Goal: Task Accomplishment & Management: Manage account settings

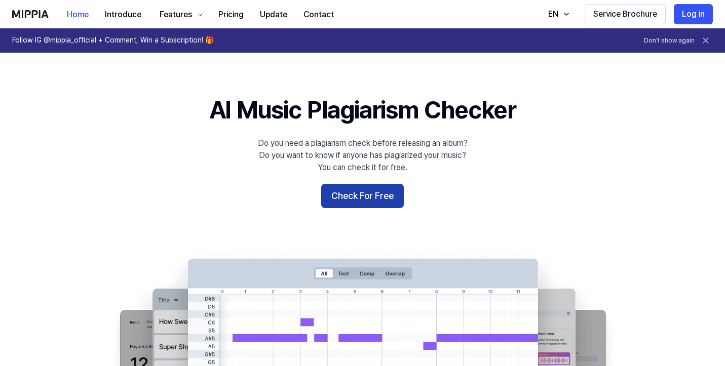
click at [350, 197] on button "Check For Free" at bounding box center [362, 196] width 83 height 24
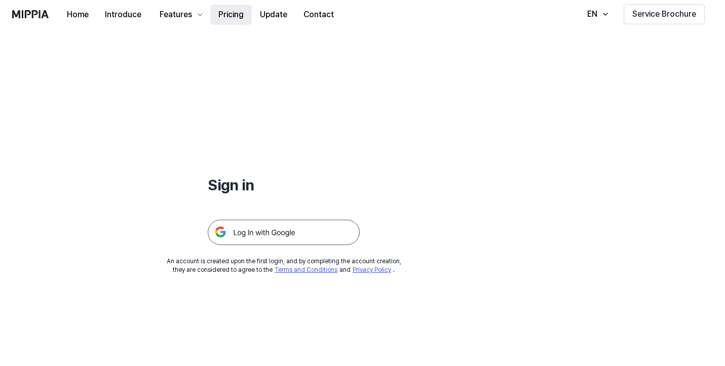
click at [224, 12] on button "Pricing" at bounding box center [231, 15] width 42 height 20
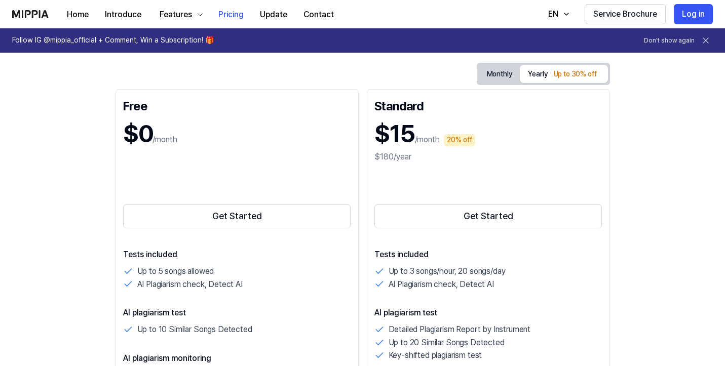
scroll to position [44, 0]
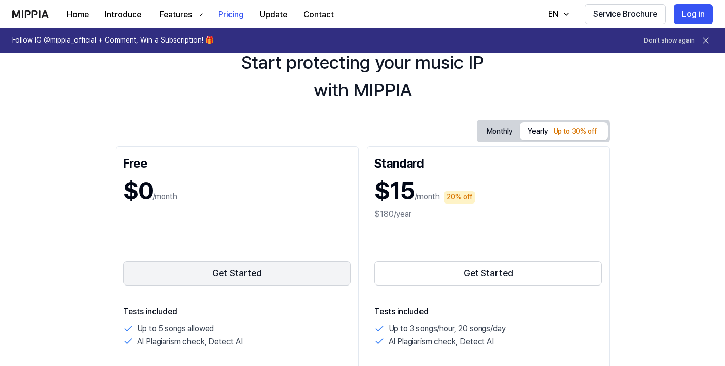
click at [235, 275] on button "Get Started" at bounding box center [237, 273] width 228 height 24
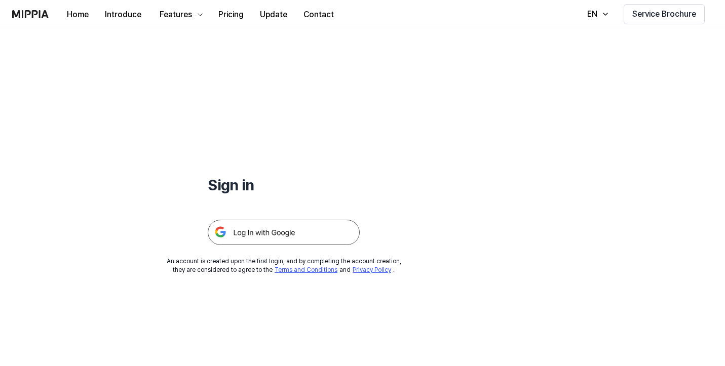
click at [261, 233] on img at bounding box center [284, 232] width 152 height 25
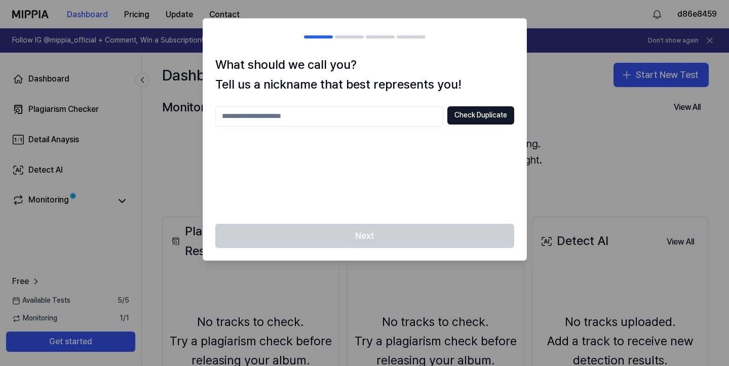
click at [380, 118] on input "text" at bounding box center [329, 116] width 228 height 20
click at [477, 110] on button "Check Duplicate" at bounding box center [480, 115] width 67 height 18
click at [320, 117] on input "****" at bounding box center [329, 116] width 228 height 20
type input "*****"
click at [466, 118] on button "Check Duplicate" at bounding box center [480, 115] width 67 height 18
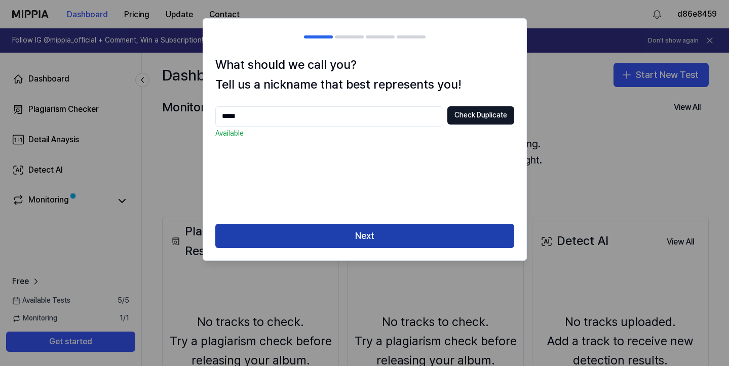
click at [377, 246] on button "Next" at bounding box center [364, 236] width 299 height 24
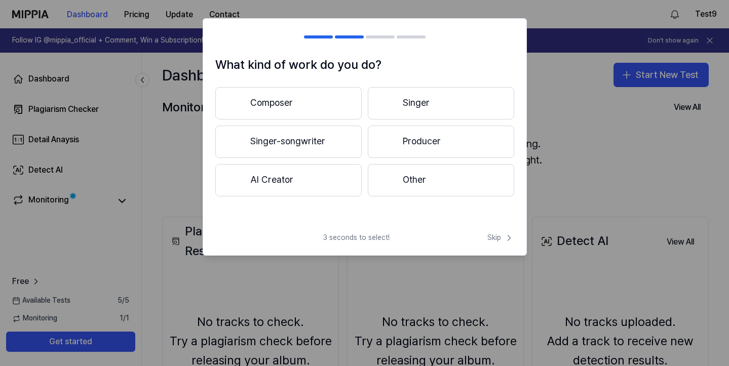
click at [368, 239] on span "3 seconds to select!" at bounding box center [356, 238] width 66 height 10
click at [412, 183] on button "Other" at bounding box center [441, 180] width 146 height 32
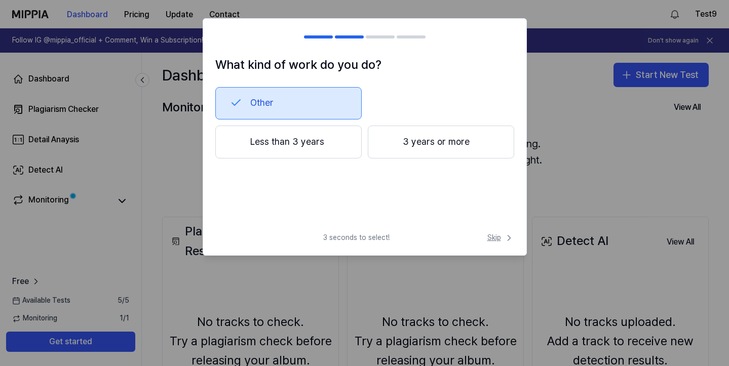
click at [493, 239] on span "Skip" at bounding box center [500, 238] width 27 height 10
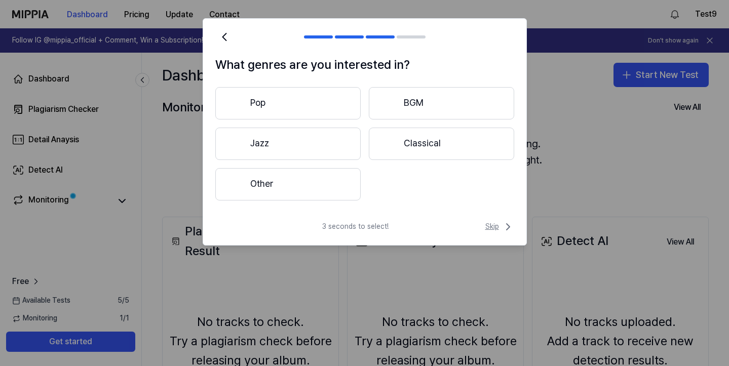
click at [489, 227] on span "Skip" at bounding box center [499, 227] width 29 height 12
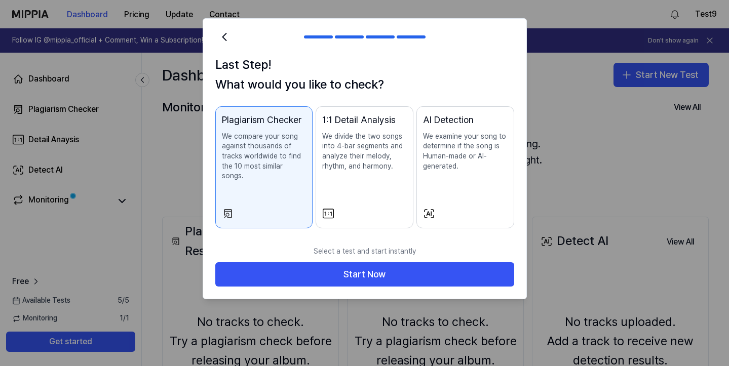
click at [373, 170] on p "We divide the two songs into 4-bar segments and analyze their melody, rhythm, a…" at bounding box center [364, 152] width 85 height 40
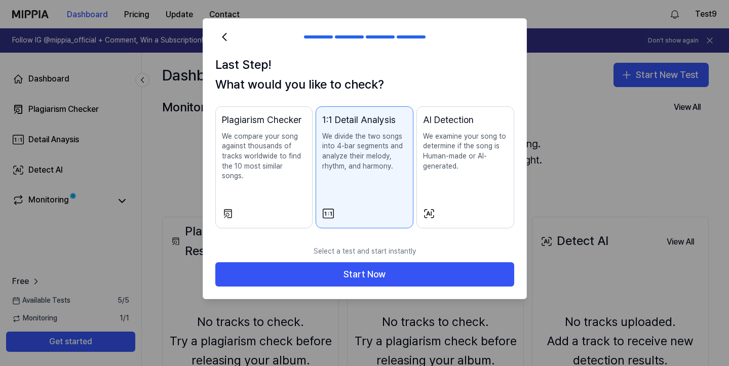
click at [262, 152] on p "We compare your song against thousands of tracks worldwide to find the 10 most …" at bounding box center [264, 157] width 85 height 50
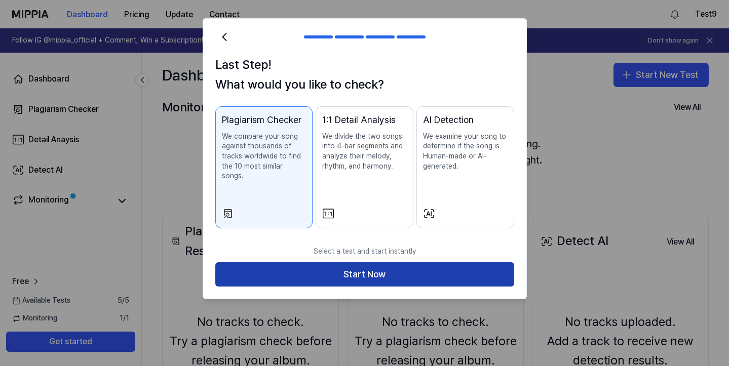
click at [348, 262] on button "Start Now" at bounding box center [364, 274] width 299 height 24
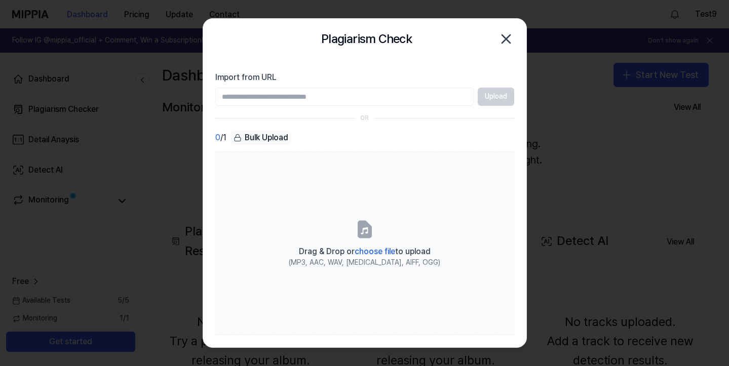
click at [265, 96] on input "Import from URL" at bounding box center [344, 97] width 258 height 18
click at [225, 114] on div "OR" at bounding box center [364, 118] width 299 height 9
click at [344, 96] on input "Import from URL" at bounding box center [344, 97] width 258 height 18
click at [508, 40] on icon "button" at bounding box center [506, 39] width 16 height 16
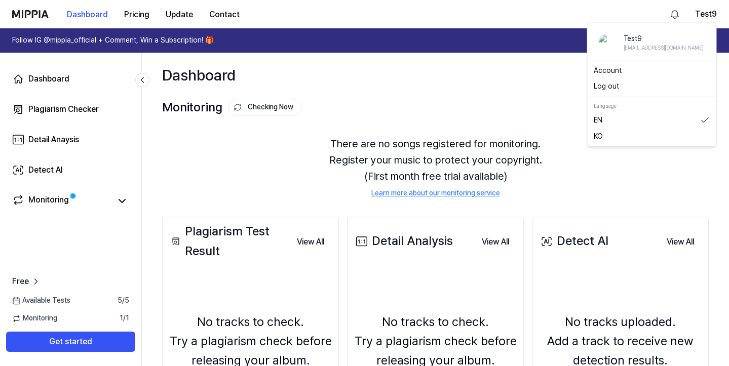
click at [701, 15] on button "Test9" at bounding box center [706, 14] width 22 height 12
click at [614, 71] on link "Account" at bounding box center [652, 70] width 116 height 10
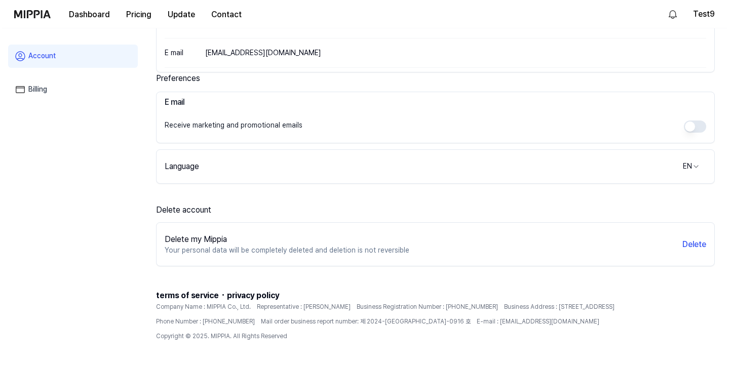
scroll to position [187, 0]
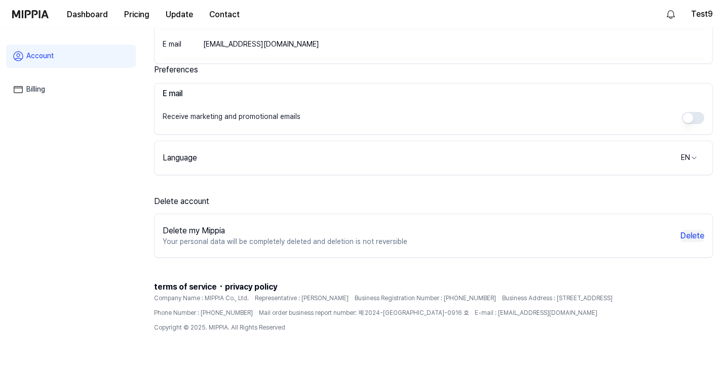
click at [690, 236] on button "Delete" at bounding box center [692, 236] width 24 height 12
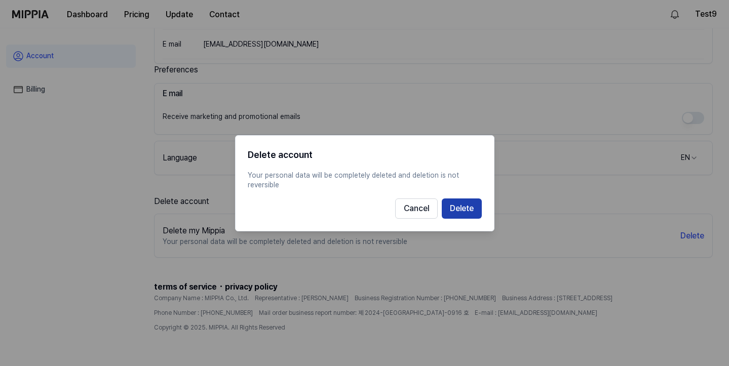
click at [466, 211] on button "Delete" at bounding box center [462, 208] width 40 height 20
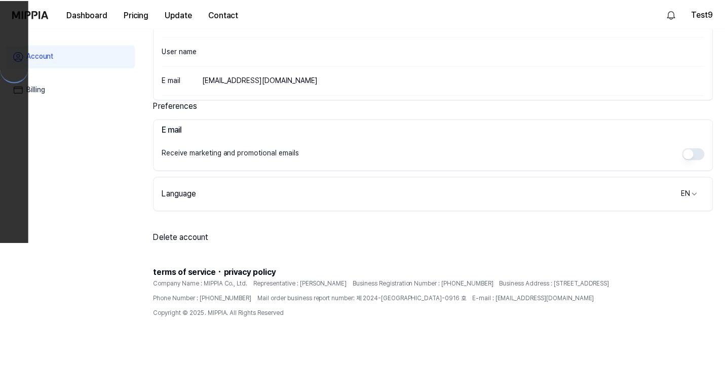
scroll to position [137, 0]
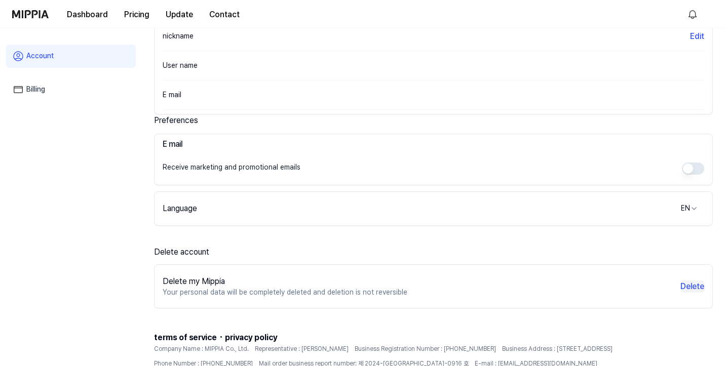
click at [689, 287] on button "Delete" at bounding box center [692, 287] width 24 height 12
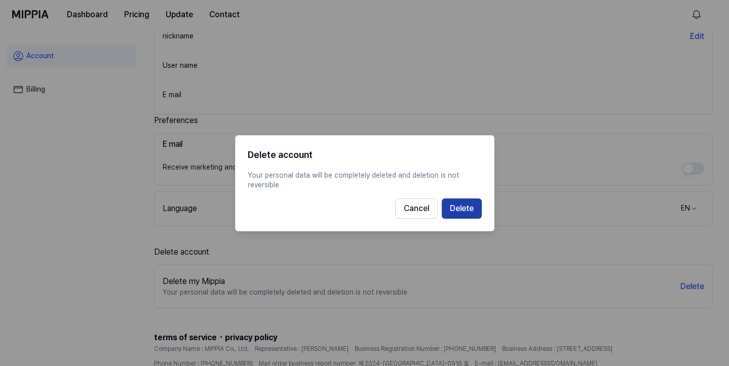
click at [456, 207] on button "Delete" at bounding box center [462, 208] width 40 height 20
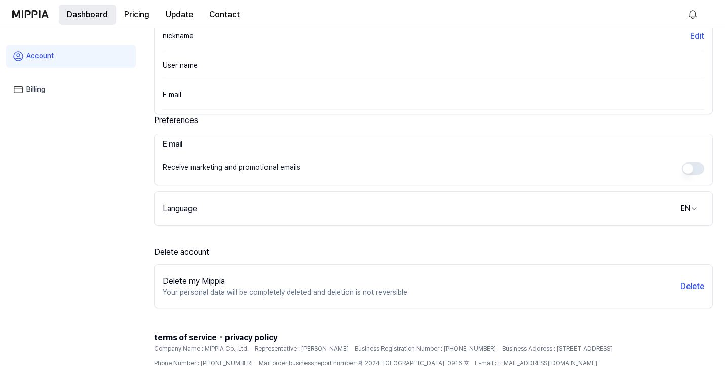
click at [85, 13] on button "Dashboard" at bounding box center [87, 15] width 57 height 20
